Goal: Information Seeking & Learning: Learn about a topic

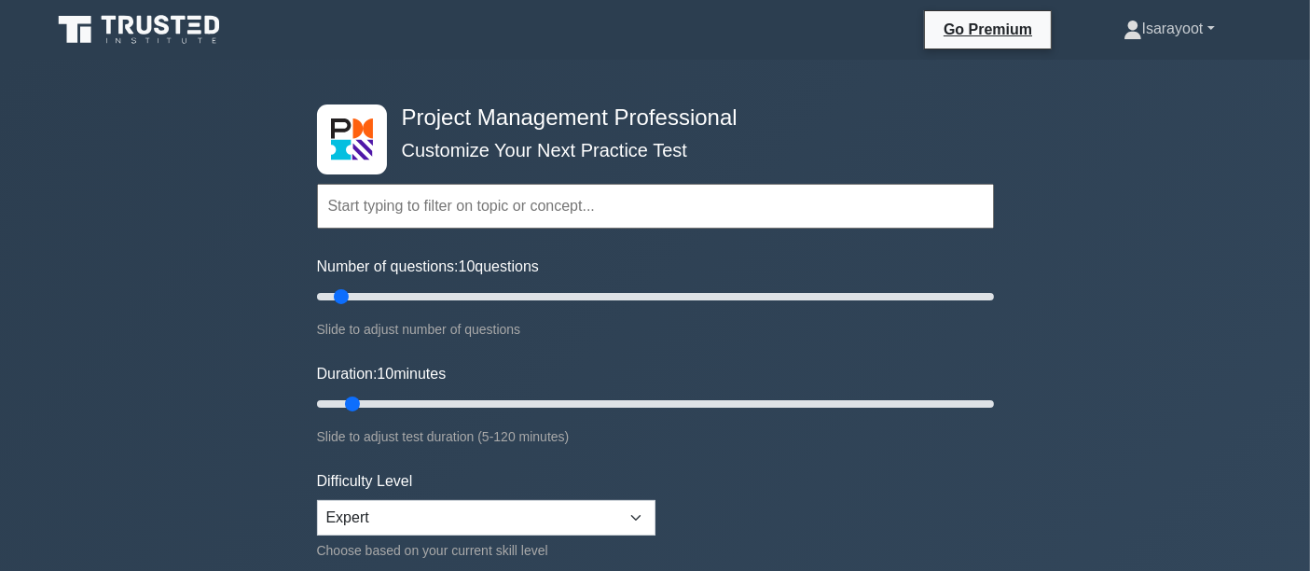
click at [1167, 23] on link "Isarayoot" at bounding box center [1169, 28] width 181 height 37
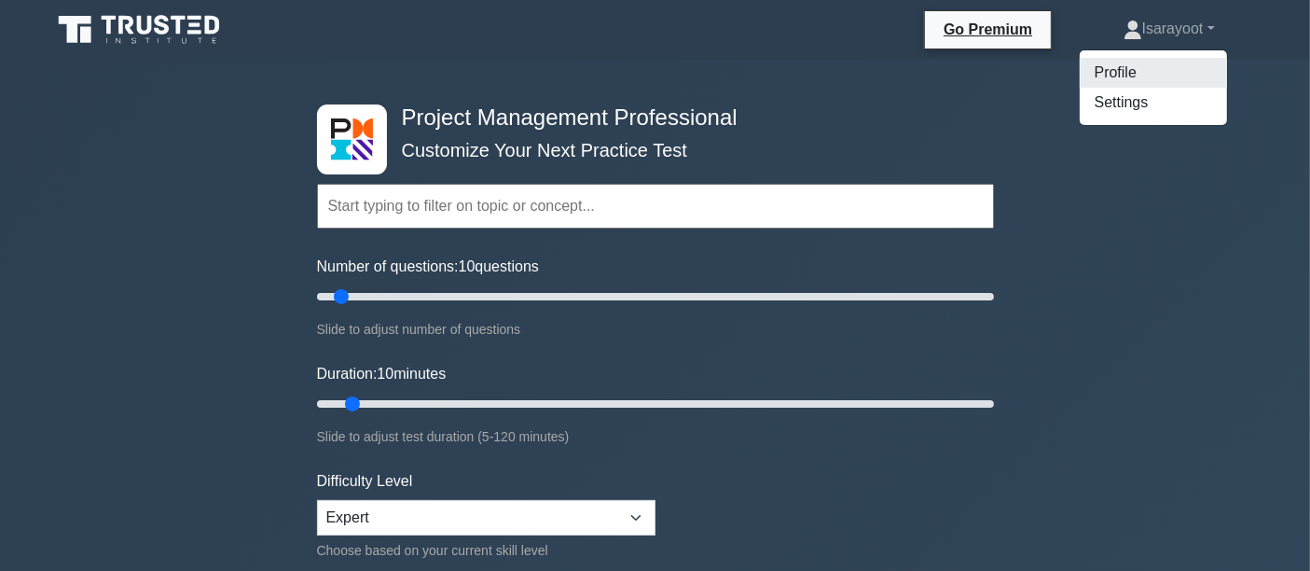
click at [1118, 69] on link "Profile" at bounding box center [1153, 73] width 147 height 30
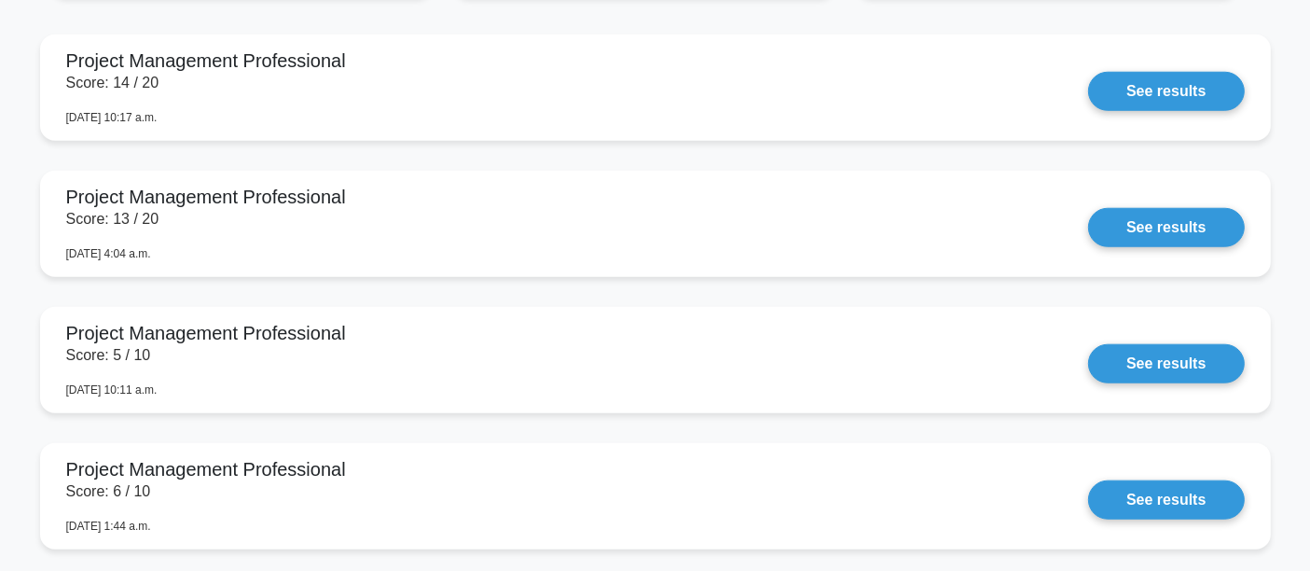
scroll to position [1657, 0]
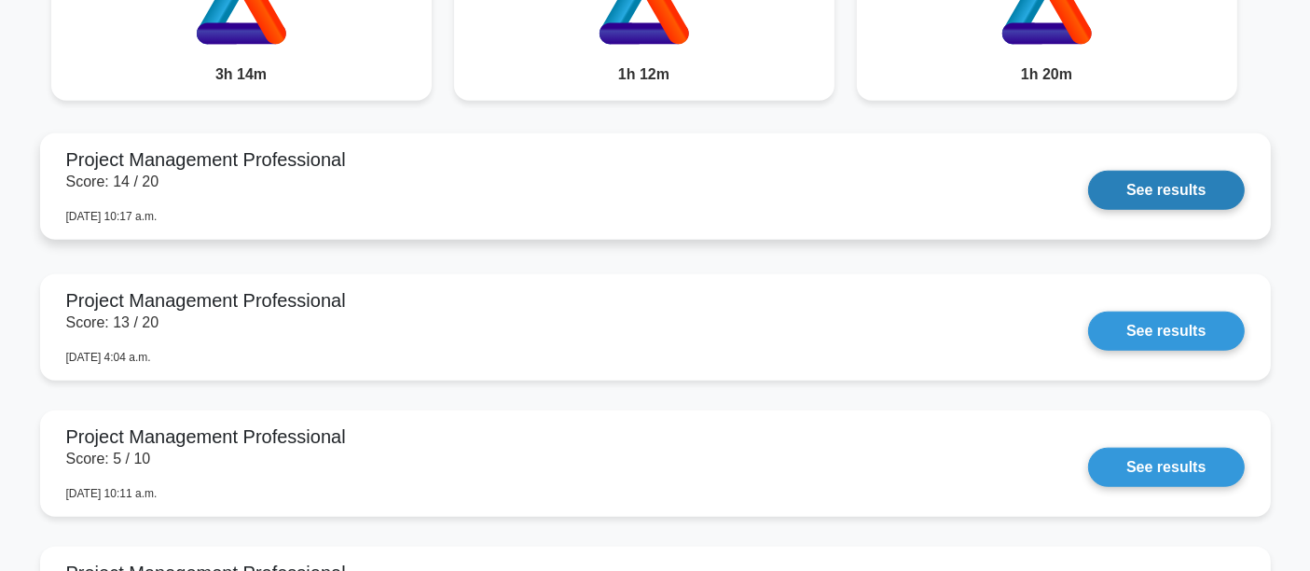
click at [1088, 172] on link "See results" at bounding box center [1166, 190] width 156 height 39
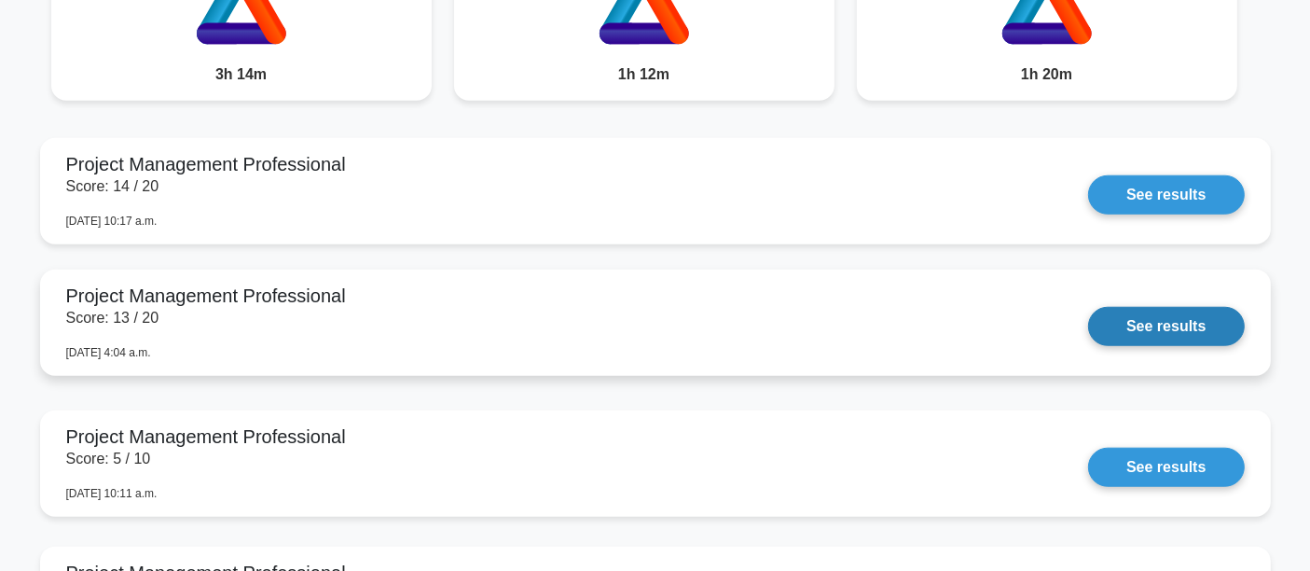
click at [1170, 325] on link "See results" at bounding box center [1166, 326] width 156 height 39
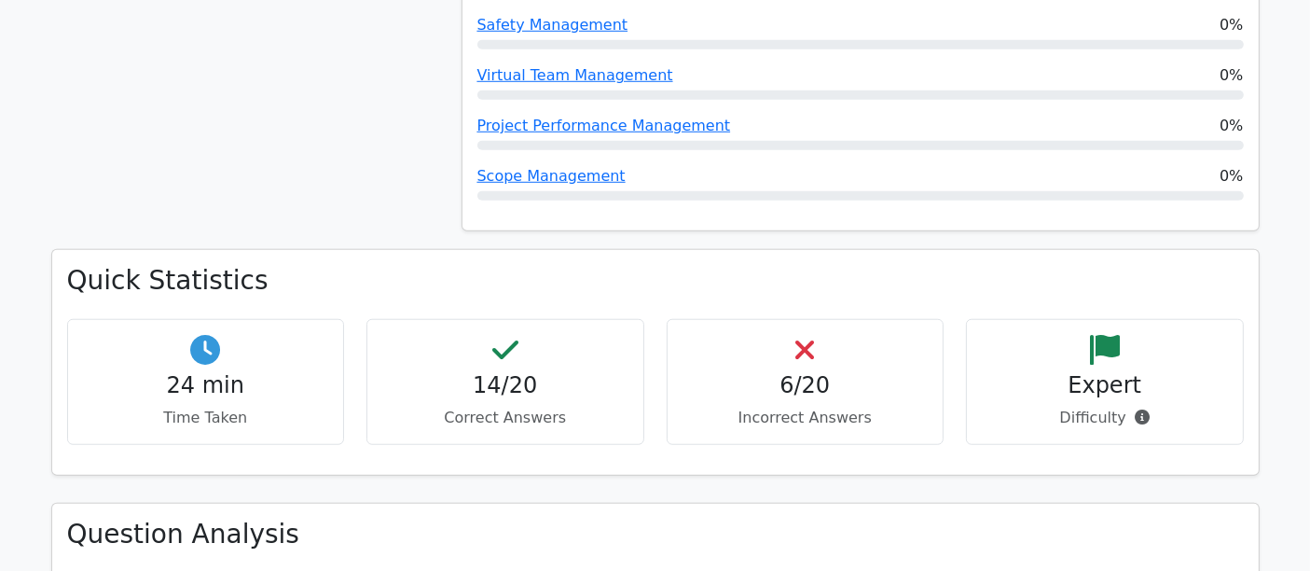
scroll to position [1760, 0]
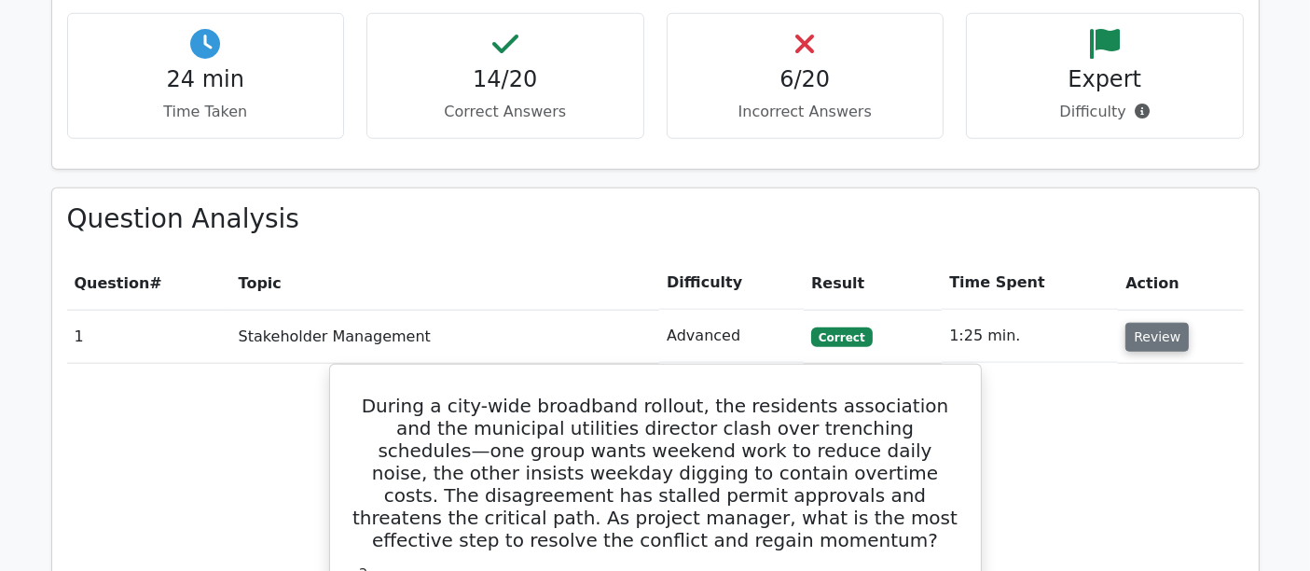
click at [1177, 323] on button "Review" at bounding box center [1156, 337] width 63 height 29
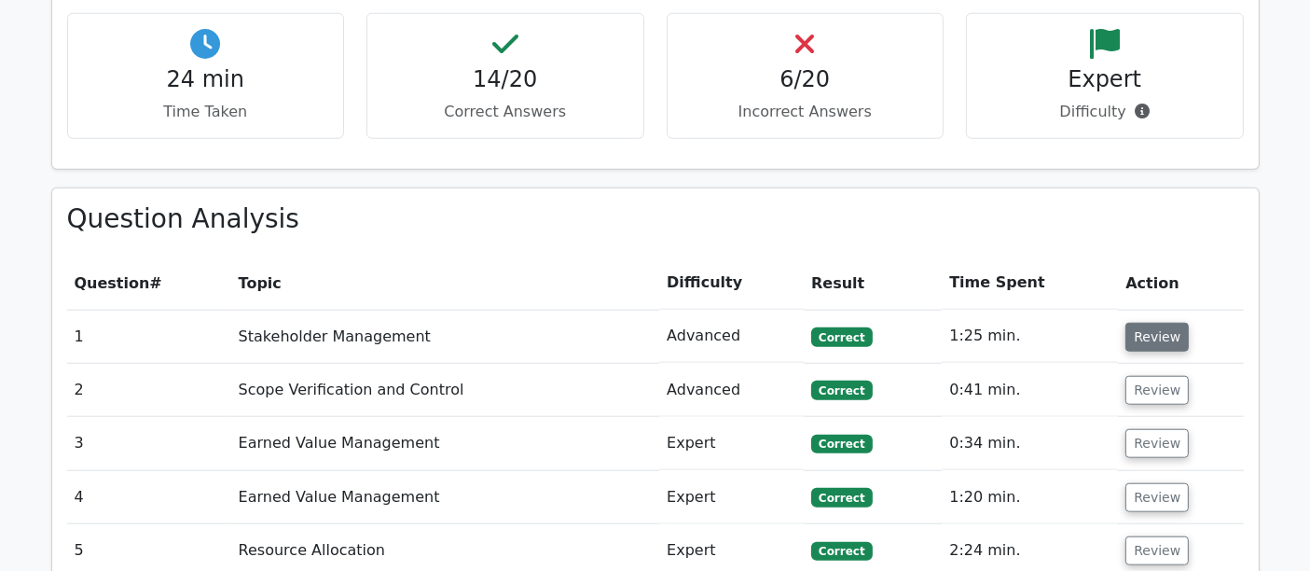
click at [1148, 323] on button "Review" at bounding box center [1156, 337] width 63 height 29
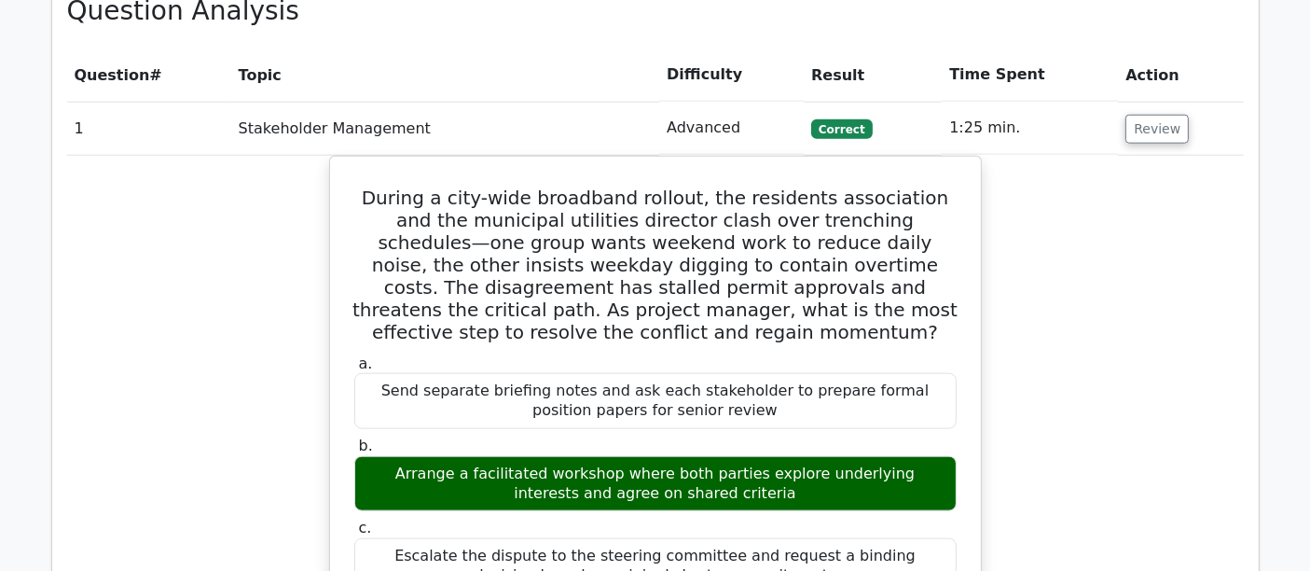
scroll to position [1553, 0]
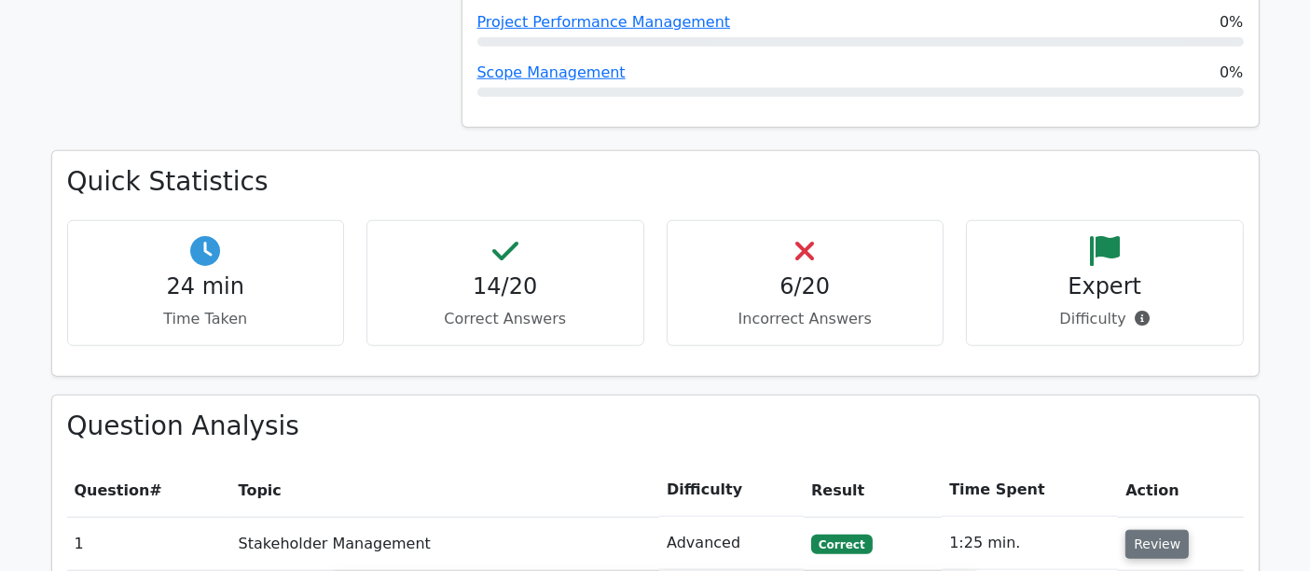
click at [1144, 530] on button "Review" at bounding box center [1156, 544] width 63 height 29
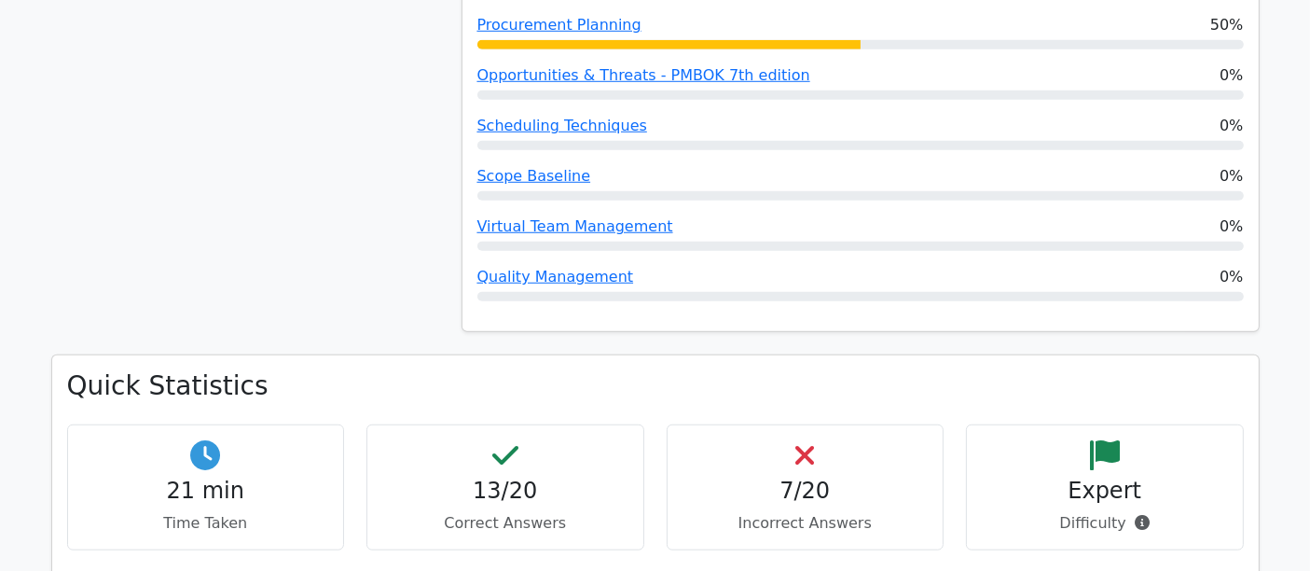
scroll to position [1968, 0]
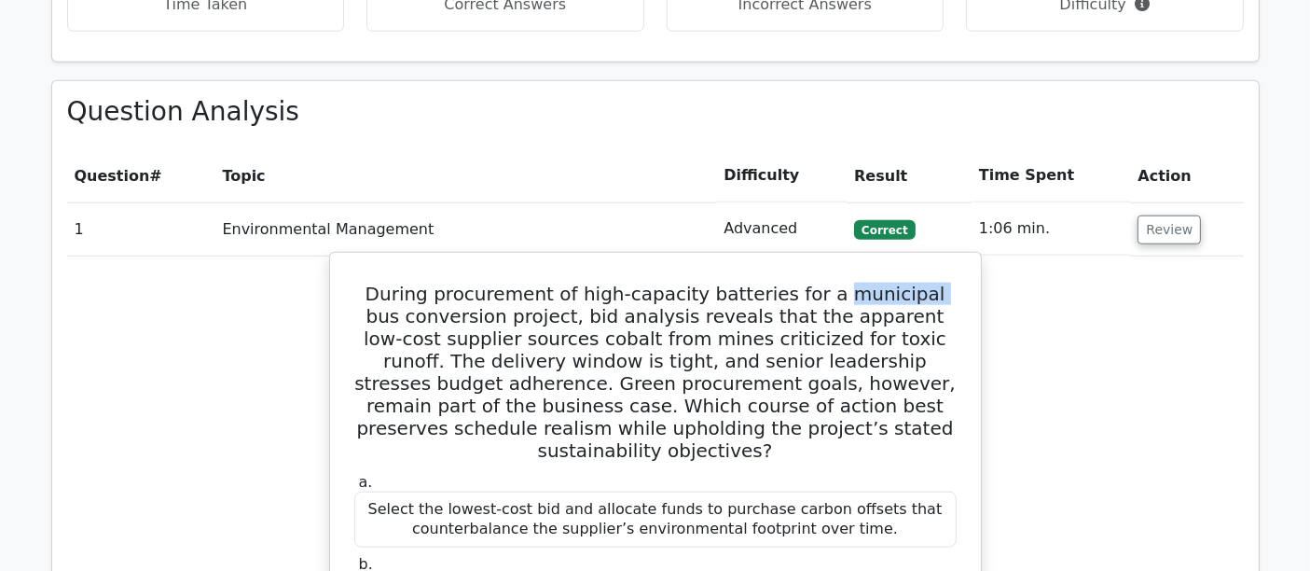
drag, startPoint x: 815, startPoint y: 199, endPoint x: 902, endPoint y: 197, distance: 87.7
click at [902, 282] on h5 "During procurement of high-capacity batteries for a municipal bus conversion pr…" at bounding box center [655, 371] width 606 height 179
copy h5 "municipal"
drag, startPoint x: 780, startPoint y: 222, endPoint x: 857, endPoint y: 222, distance: 76.4
click at [857, 282] on h5 "During procurement of high-capacity batteries for a municipal bus conversion pr…" at bounding box center [655, 371] width 606 height 179
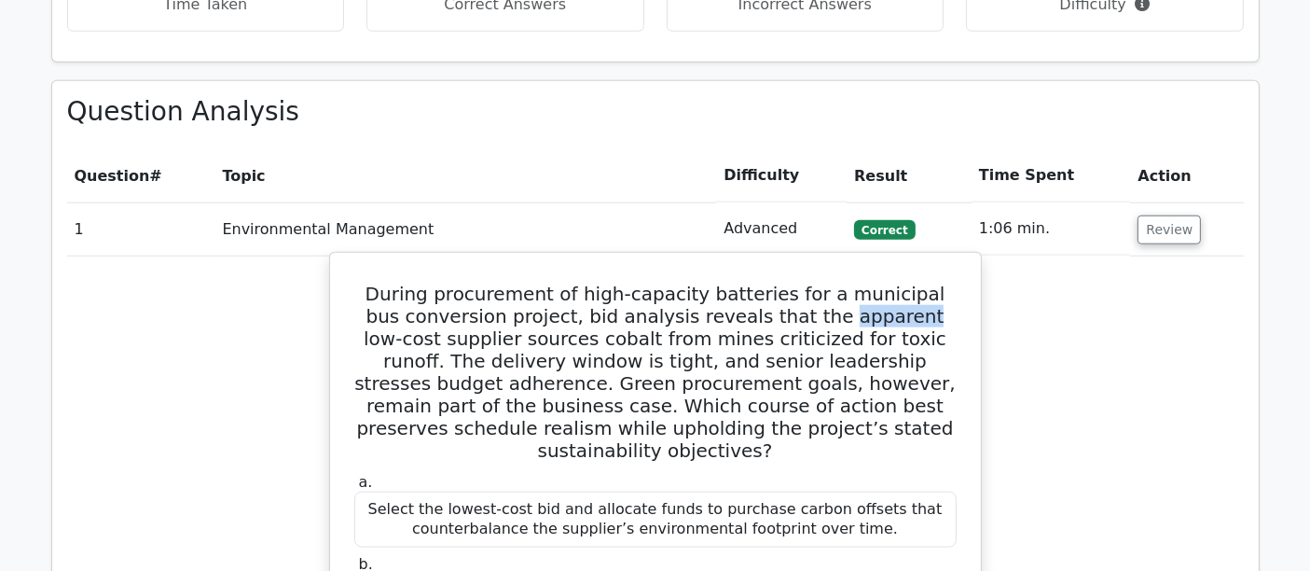
copy h5 "apparent"
drag, startPoint x: 683, startPoint y: 246, endPoint x: 889, endPoint y: 243, distance: 206.1
click at [889, 282] on h5 "During procurement of high-capacity batteries for a municipal bus conversion pr…" at bounding box center [655, 371] width 606 height 179
copy h5 "criticized for toxic runoff"
click at [833, 282] on h5 "During procurement of high-capacity batteries for a municipal bus conversion pr…" at bounding box center [655, 371] width 606 height 179
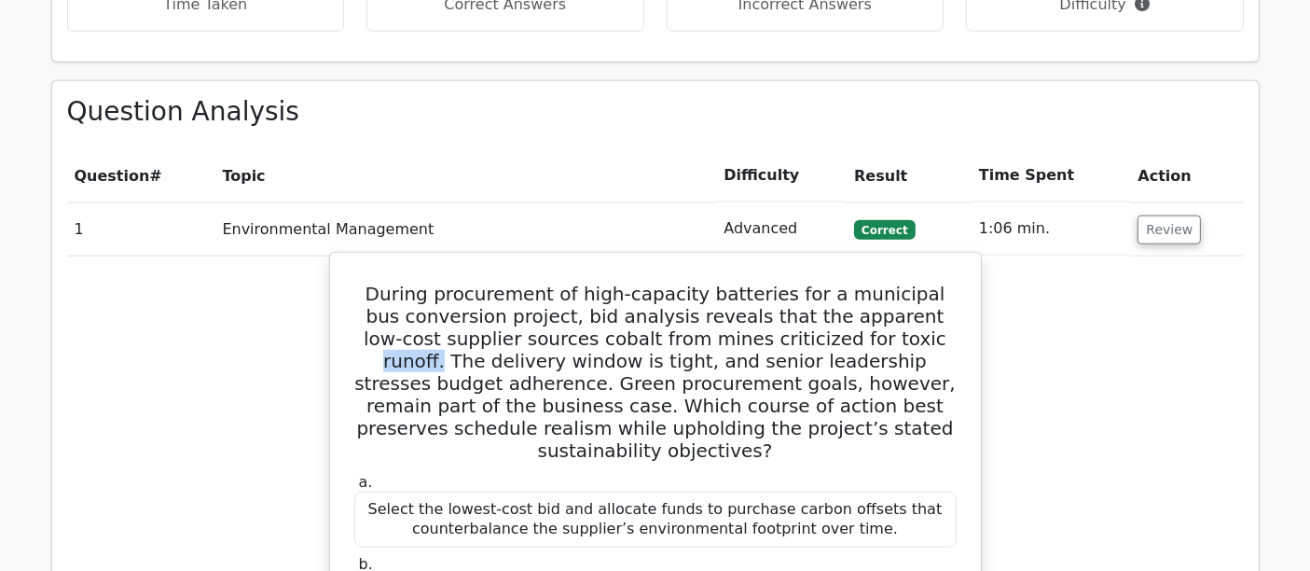
drag, startPoint x: 838, startPoint y: 245, endPoint x: 893, endPoint y: 242, distance: 55.1
click at [893, 282] on h5 "During procurement of high-capacity batteries for a municipal bus conversion pr…" at bounding box center [655, 371] width 606 height 179
copy h5 "runoff."
click at [746, 282] on h5 "During procurement of high-capacity batteries for a municipal bus conversion pr…" at bounding box center [655, 371] width 606 height 179
drag, startPoint x: 375, startPoint y: 287, endPoint x: 462, endPoint y: 287, distance: 87.6
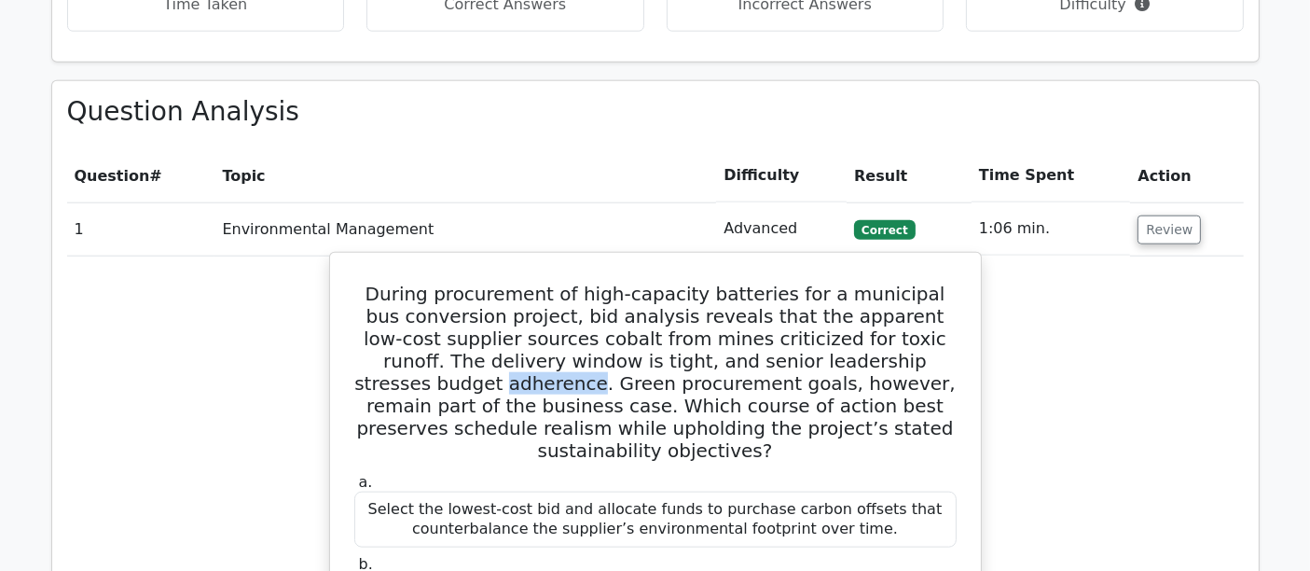
click at [462, 287] on h5 "During procurement of high-capacity batteries for a municipal bus conversion pr…" at bounding box center [655, 371] width 606 height 179
copy h5 "adherence"
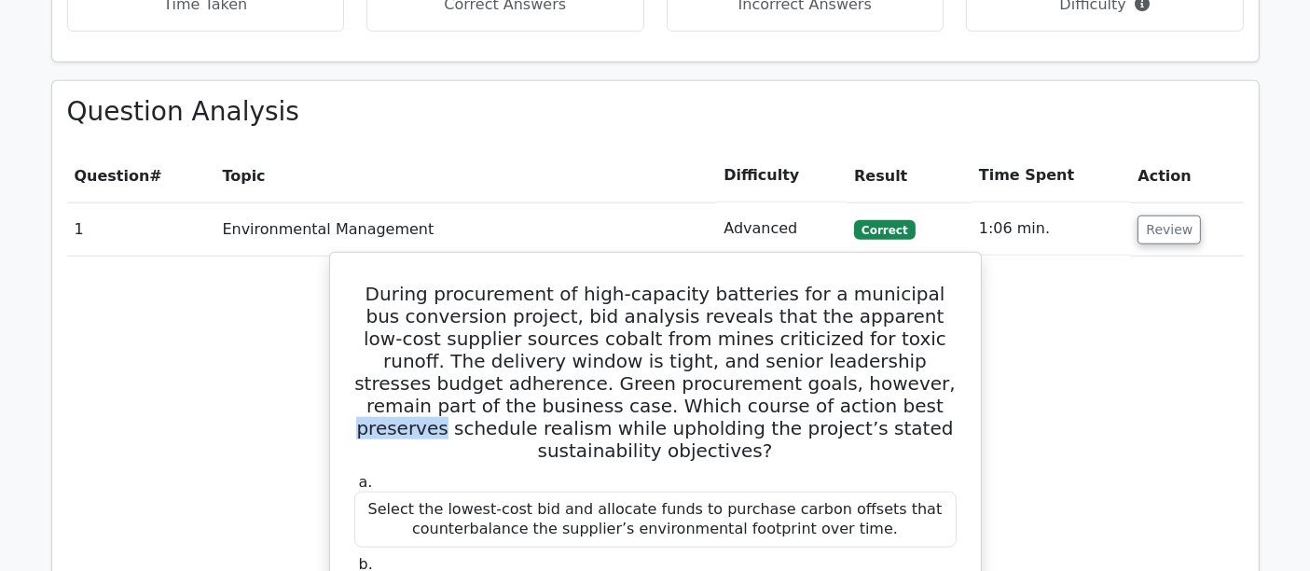
drag, startPoint x: 722, startPoint y: 312, endPoint x: 804, endPoint y: 318, distance: 82.2
click at [804, 318] on h5 "During procurement of high-capacity batteries for a municipal bus conversion pr…" at bounding box center [655, 371] width 606 height 179
copy h5 "preserves"
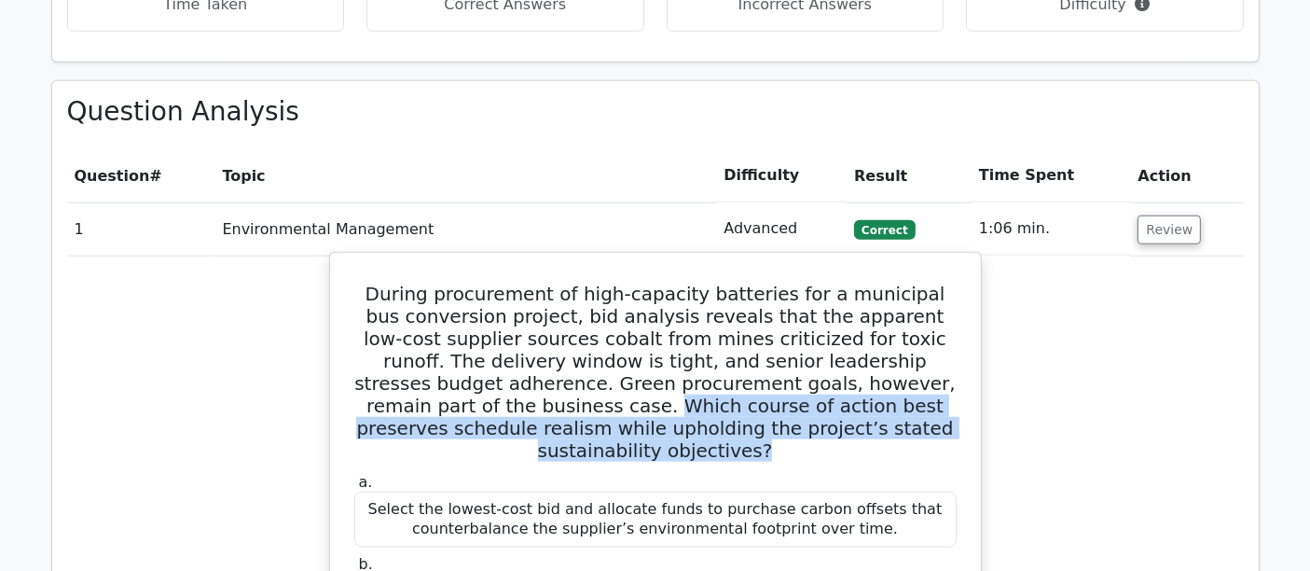
drag, startPoint x: 484, startPoint y: 312, endPoint x: 964, endPoint y: 329, distance: 480.4
copy h5 "Which course of action best preserves schedule realism while upholding the proj…"
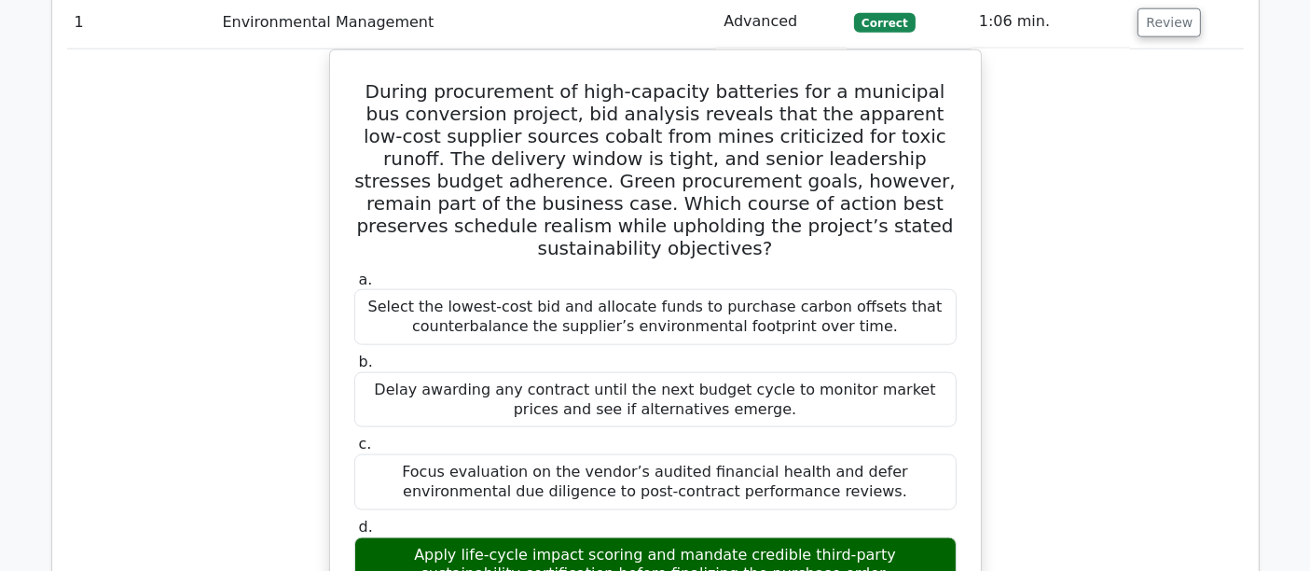
scroll to position [2072, 0]
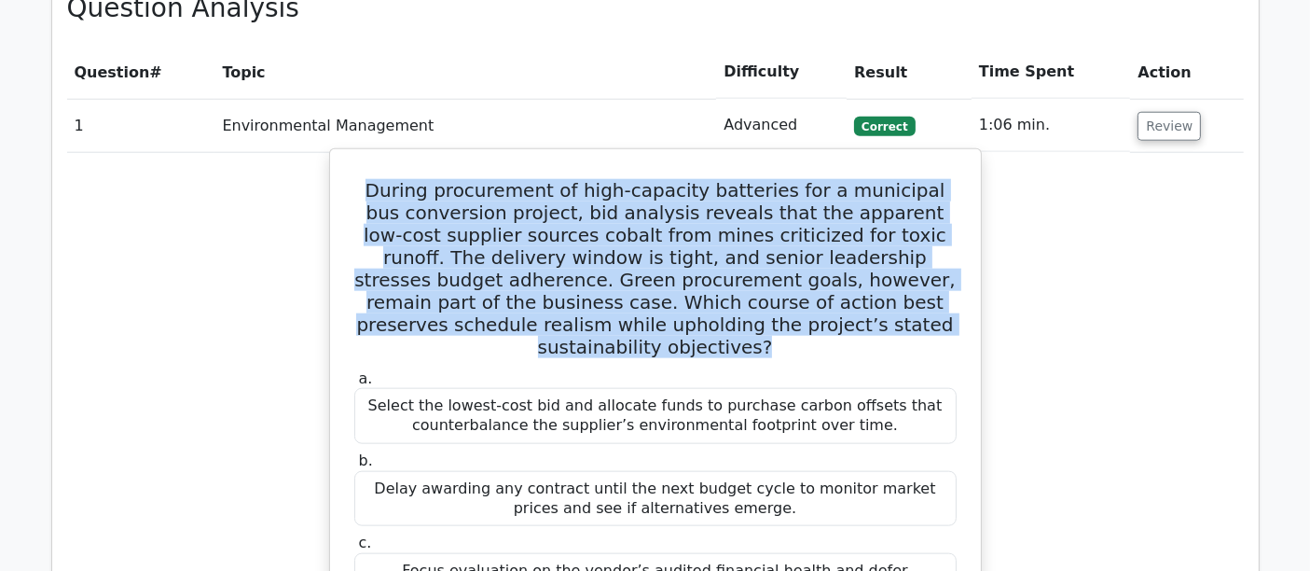
drag, startPoint x: 930, startPoint y: 227, endPoint x: 375, endPoint y: 91, distance: 571.2
click at [375, 179] on h5 "During procurement of high-capacity batteries for a municipal bus conversion pr…" at bounding box center [655, 268] width 606 height 179
copy h5 "During procurement of high-capacity batteries for a municipal bus conversion pr…"
